Goal: Information Seeking & Learning: Learn about a topic

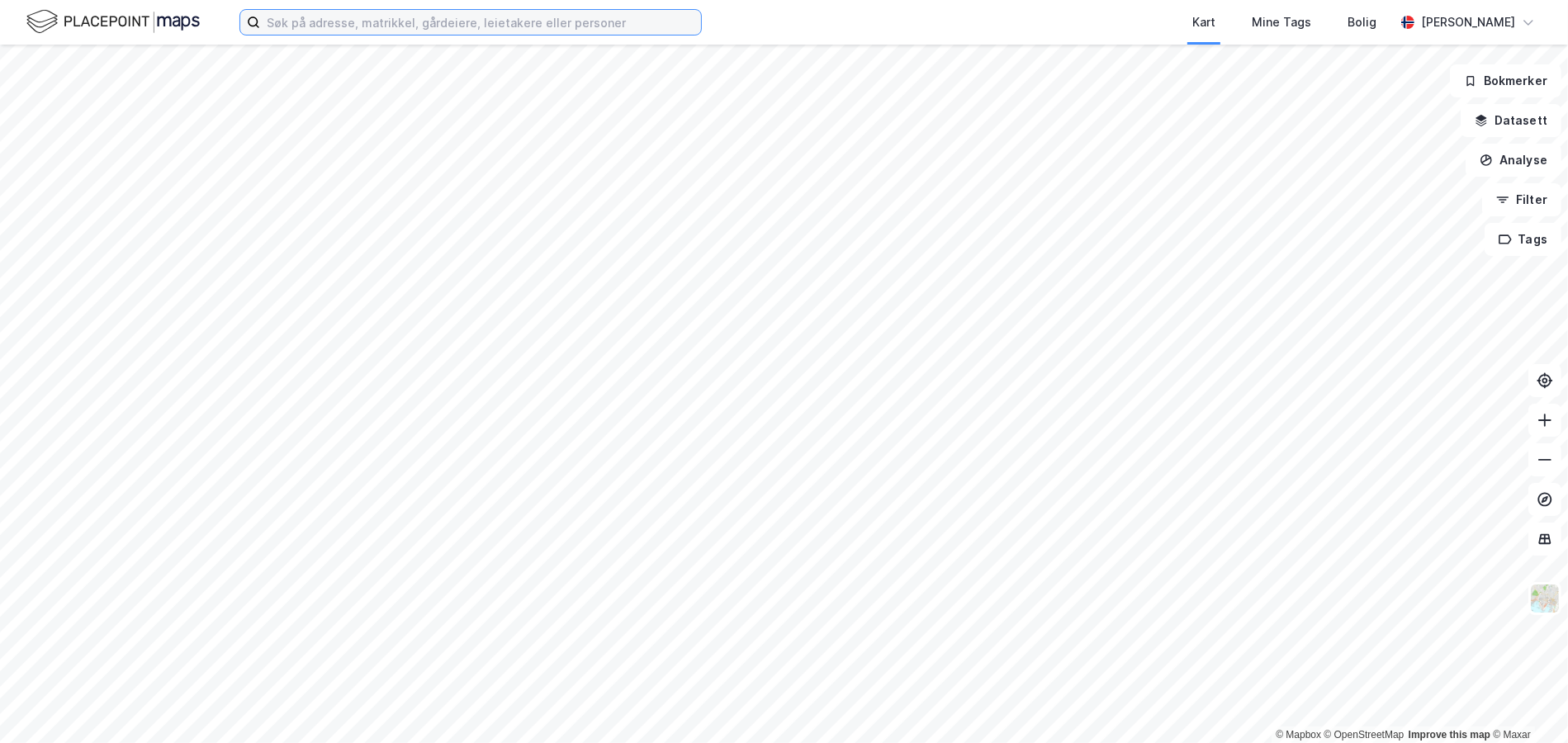
click at [534, 34] on input at bounding box center [480, 22] width 441 height 25
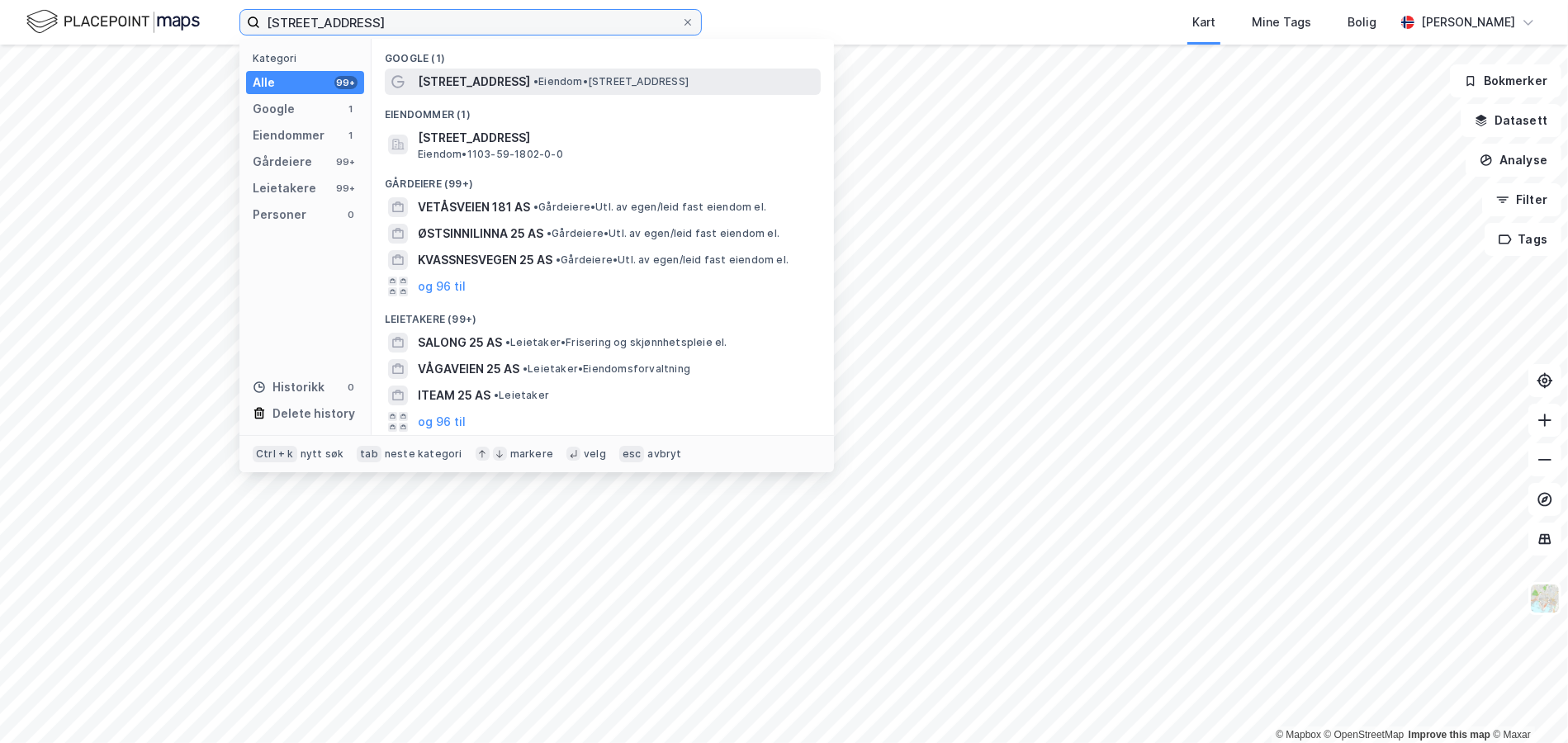
type input "[STREET_ADDRESS]"
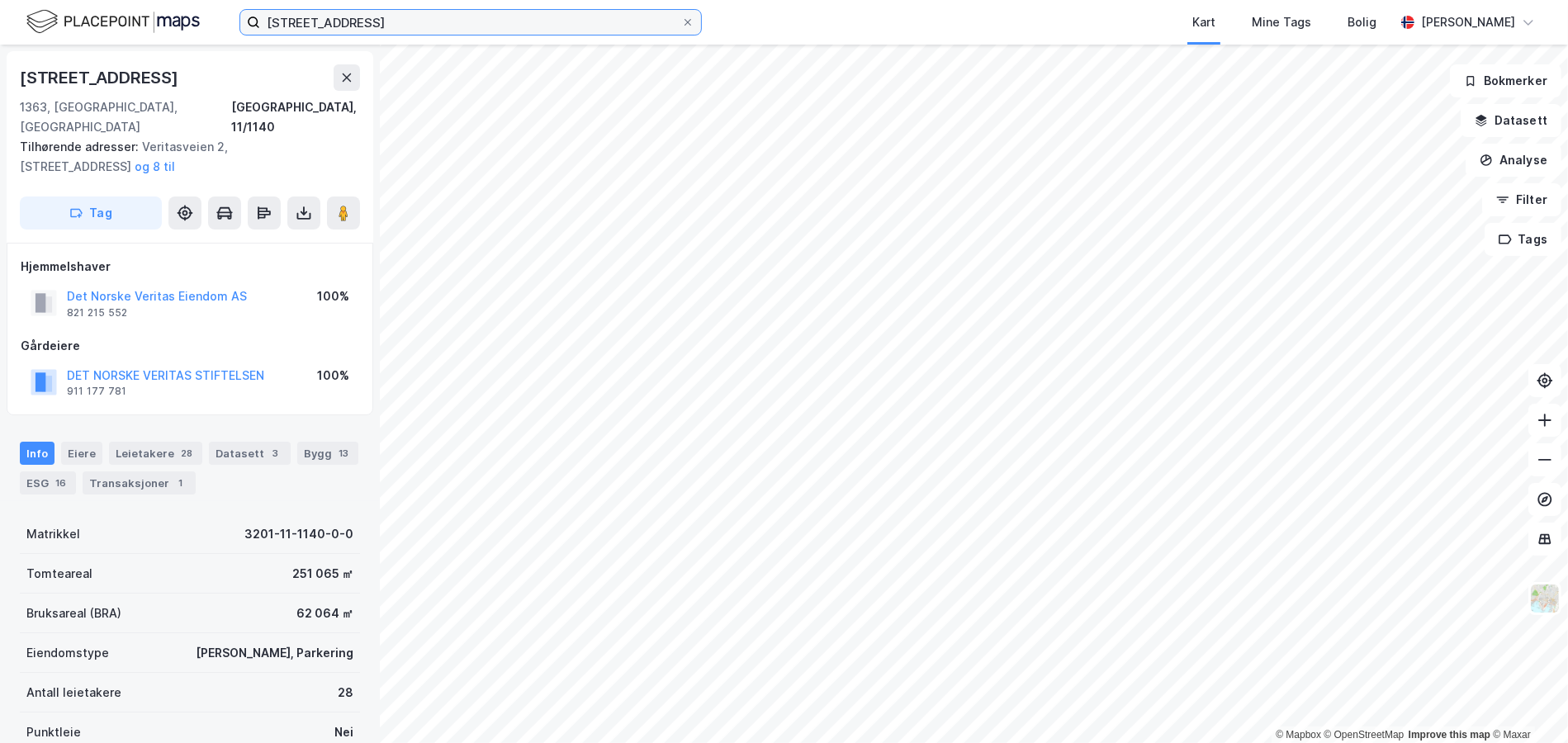
click at [441, 16] on input "[STREET_ADDRESS]" at bounding box center [470, 22] width 421 height 25
click at [364, 21] on input "[STREET_ADDRESS]" at bounding box center [470, 22] width 421 height 25
